Goal: Task Accomplishment & Management: Use online tool/utility

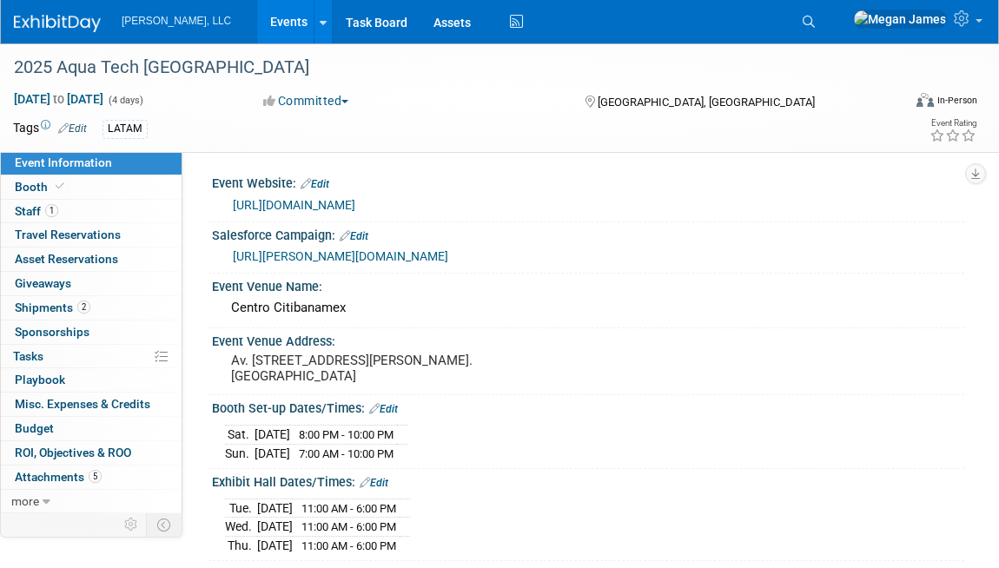
select select "Municipal"
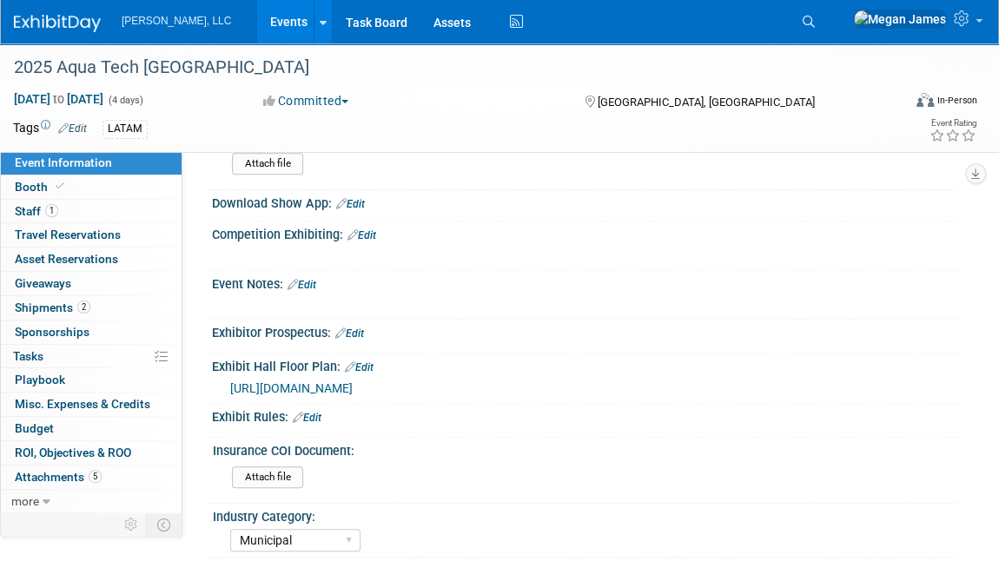
scroll to position [549, 0]
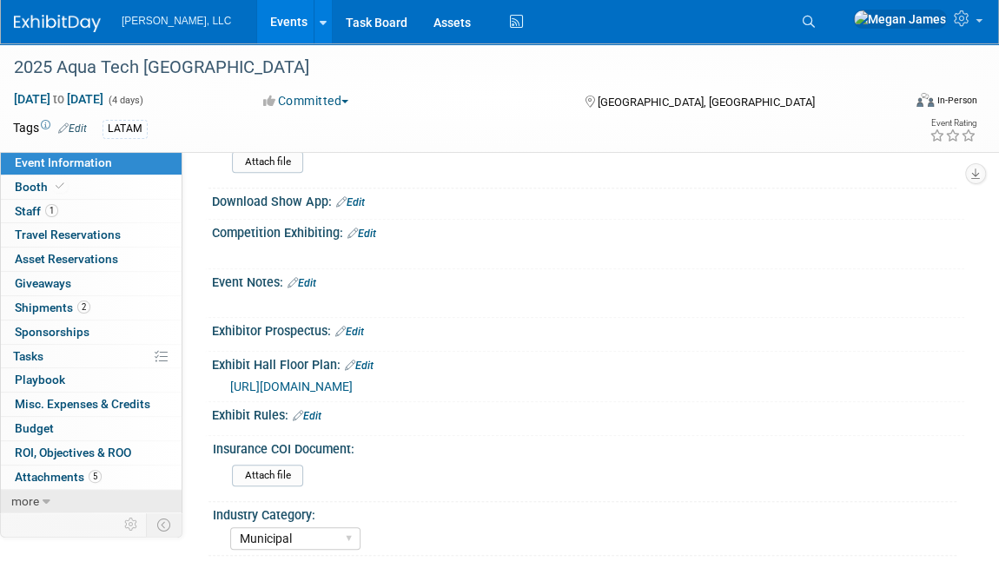
click at [55, 490] on link "more" at bounding box center [91, 501] width 181 height 23
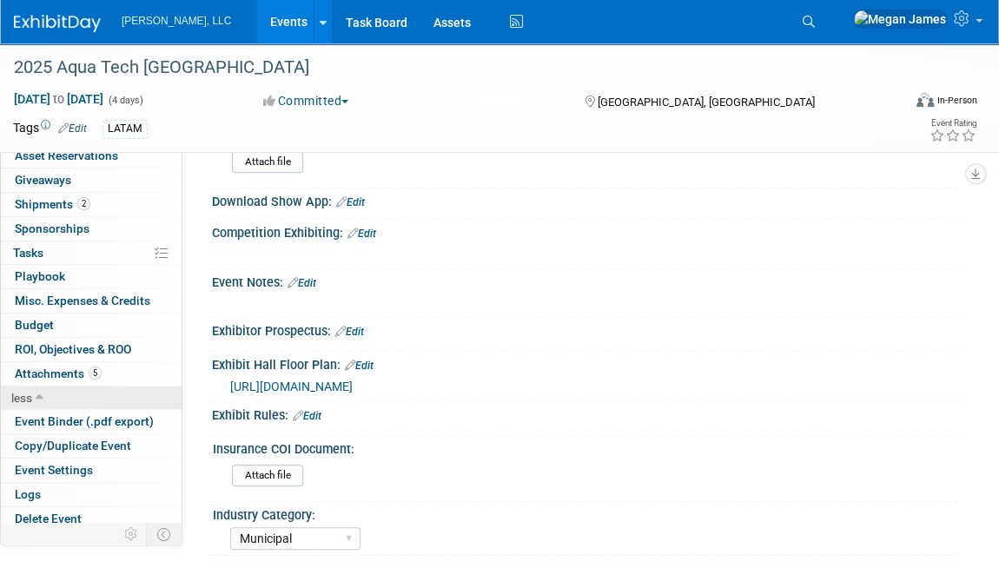
scroll to position [104, 0]
click at [96, 416] on span "Event Binder (.pdf export)" at bounding box center [84, 420] width 139 height 14
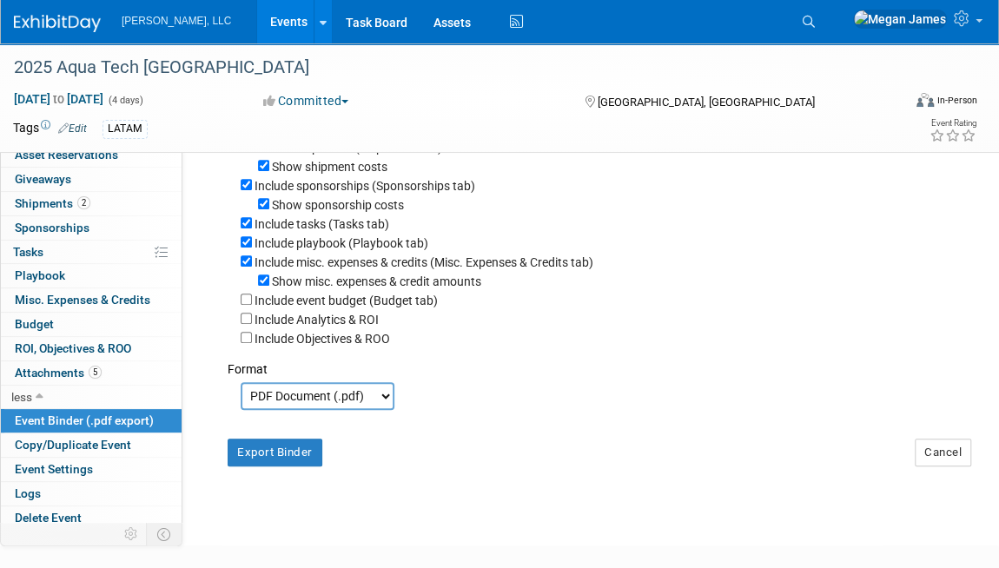
scroll to position [340, 0]
click at [294, 466] on button "Export Binder" at bounding box center [275, 453] width 95 height 28
